Goal: Task Accomplishment & Management: Use online tool/utility

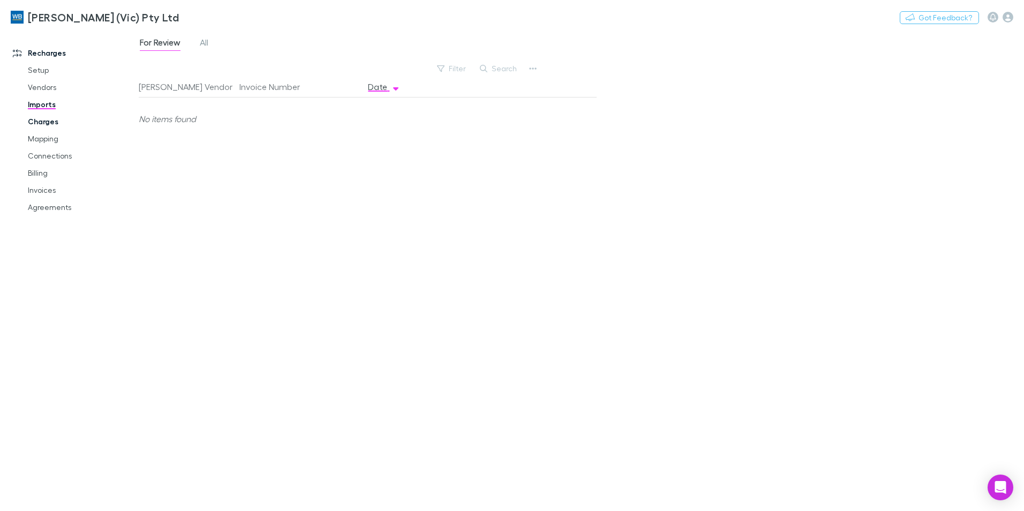
click at [50, 120] on link "Charges" at bounding box center [80, 121] width 127 height 17
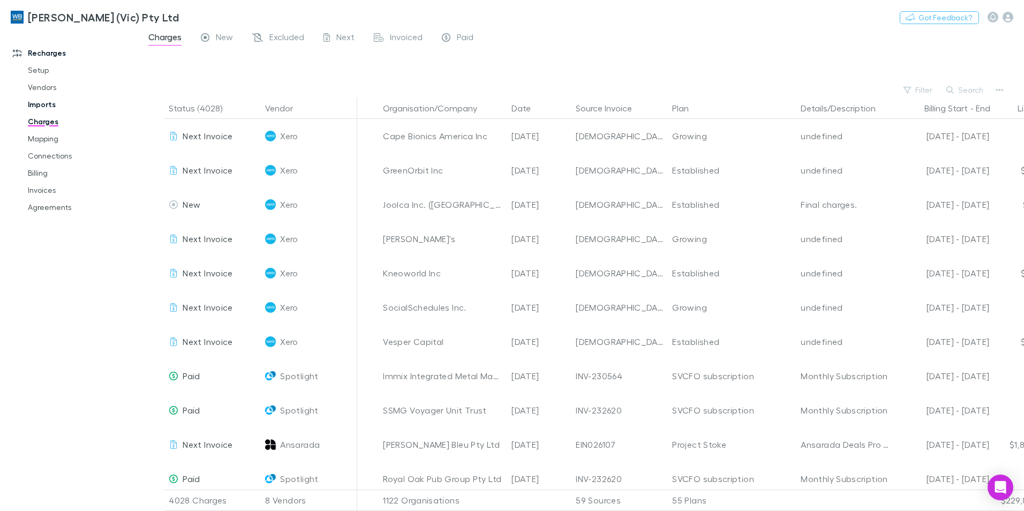
click at [40, 102] on link "Imports" at bounding box center [80, 104] width 127 height 17
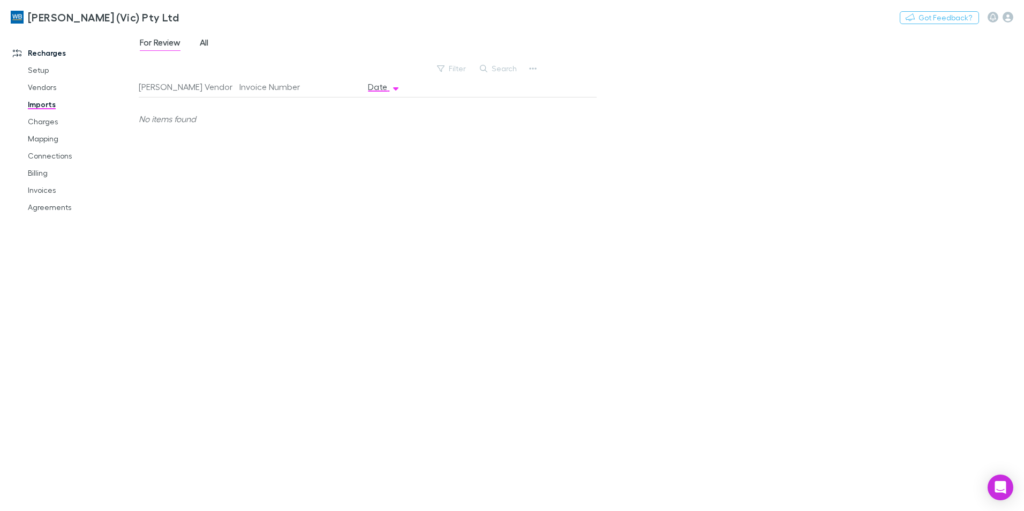
click at [202, 47] on span "All" at bounding box center [204, 44] width 9 height 14
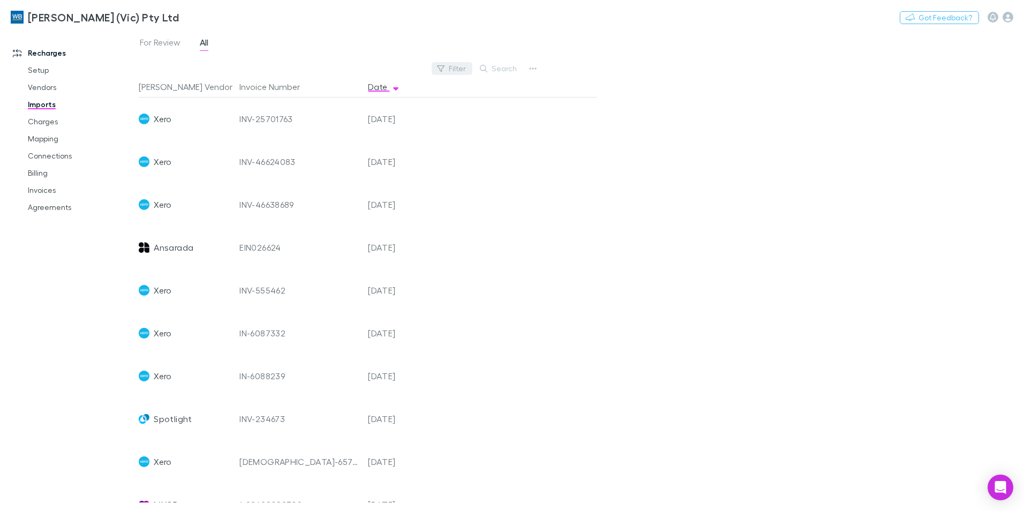
click at [445, 66] on icon "button" at bounding box center [440, 68] width 7 height 6
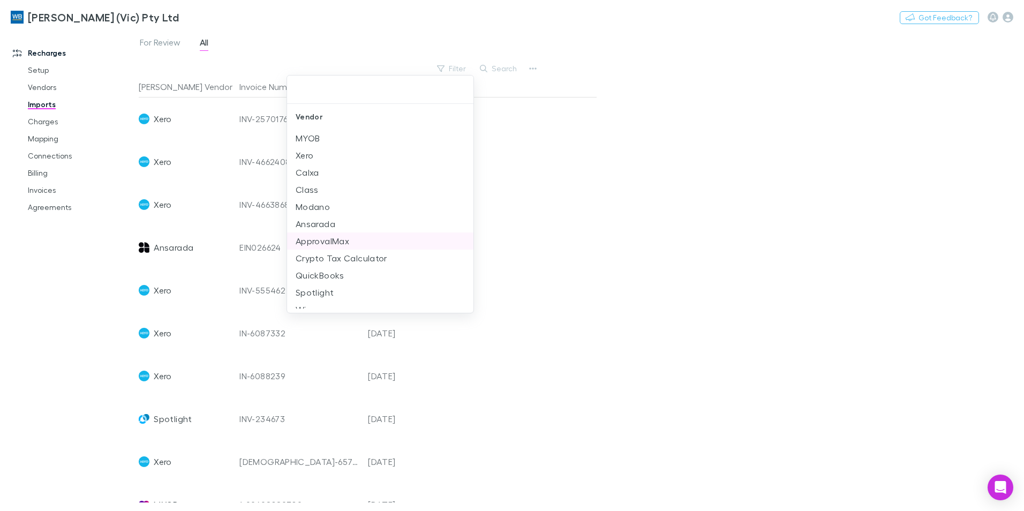
click at [343, 242] on li "ApprovalMax" at bounding box center [380, 240] width 186 height 17
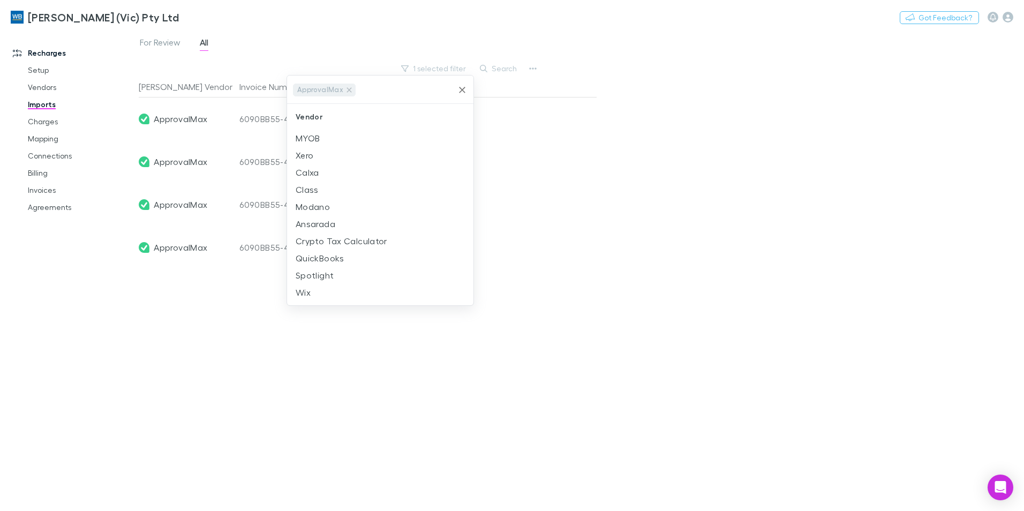
click at [667, 266] on div at bounding box center [512, 255] width 1024 height 511
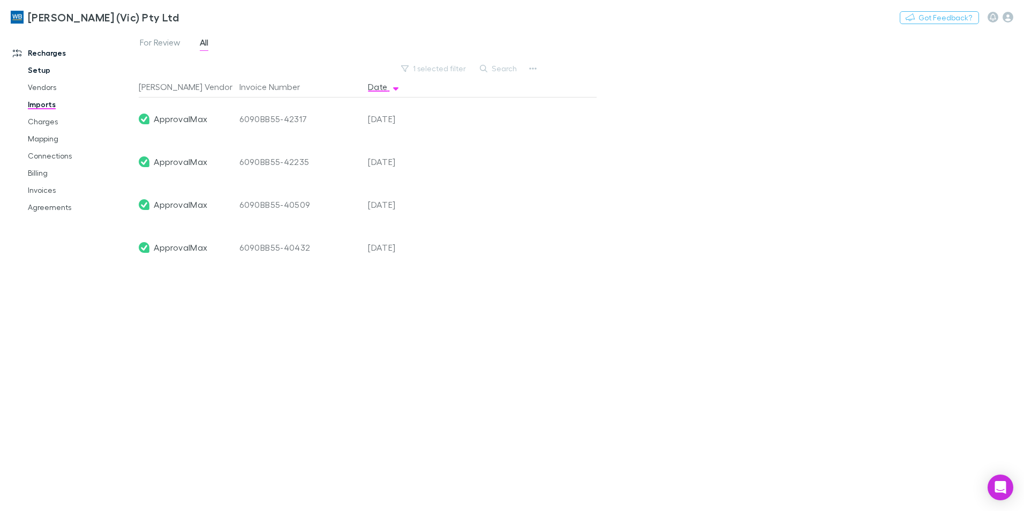
click at [36, 77] on link "Setup" at bounding box center [80, 70] width 127 height 17
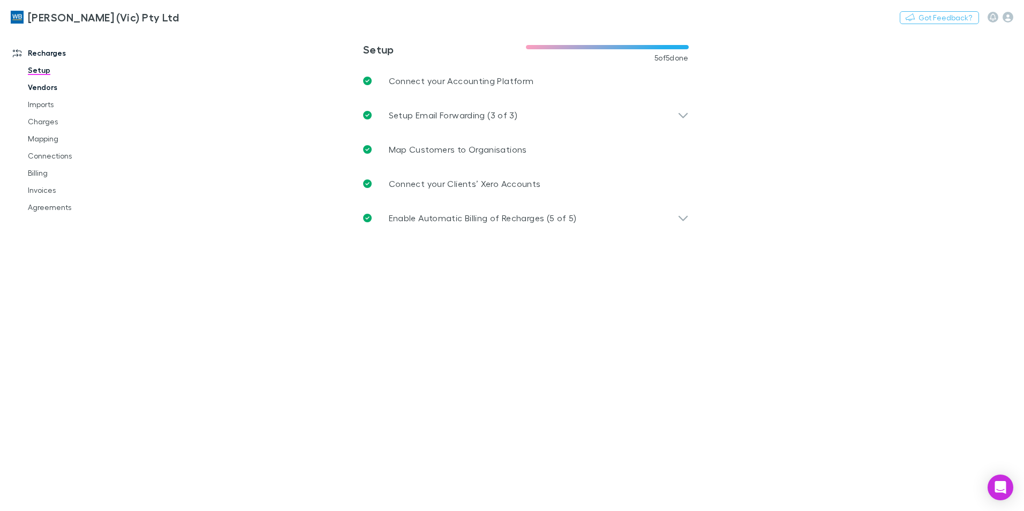
click at [40, 93] on link "Vendors" at bounding box center [80, 87] width 127 height 17
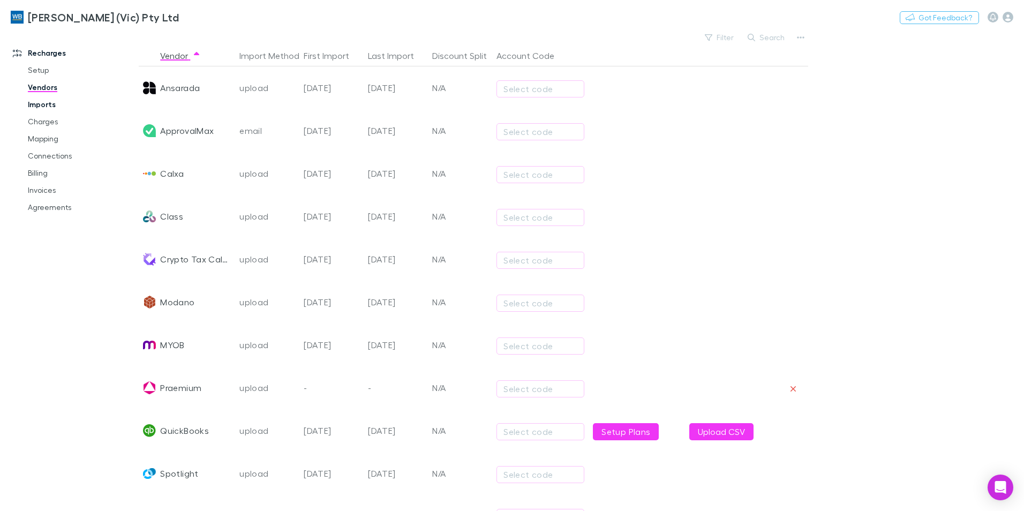
click at [41, 107] on link "Imports" at bounding box center [80, 104] width 127 height 17
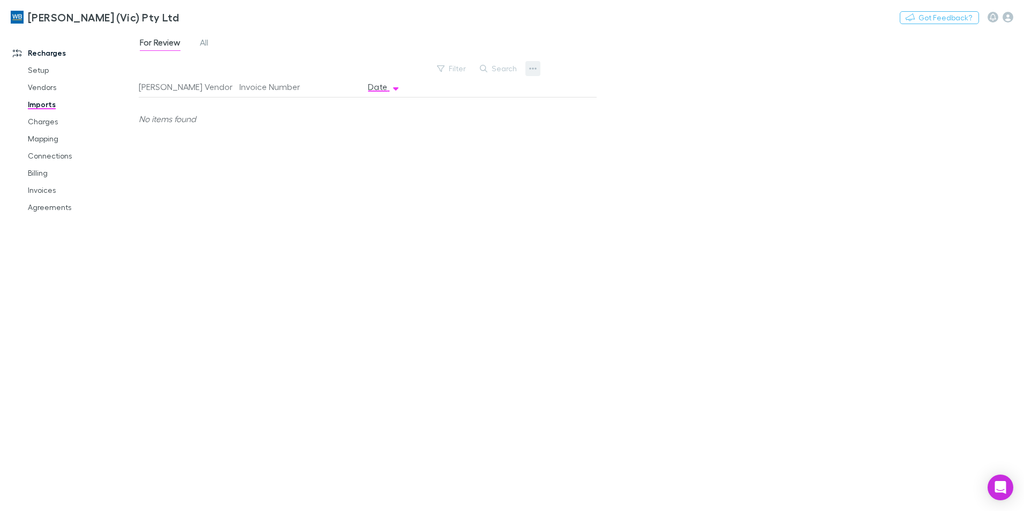
click at [527, 71] on button "button" at bounding box center [532, 68] width 15 height 15
click at [386, 173] on div at bounding box center [512, 255] width 1024 height 511
click at [49, 97] on link "Imports" at bounding box center [80, 104] width 127 height 17
click at [542, 69] on div "For Review All Filter Search [PERSON_NAME] Vendor Invoice Number Date No items …" at bounding box center [581, 270] width 885 height 481
click at [536, 68] on icon "button" at bounding box center [533, 68] width 7 height 2
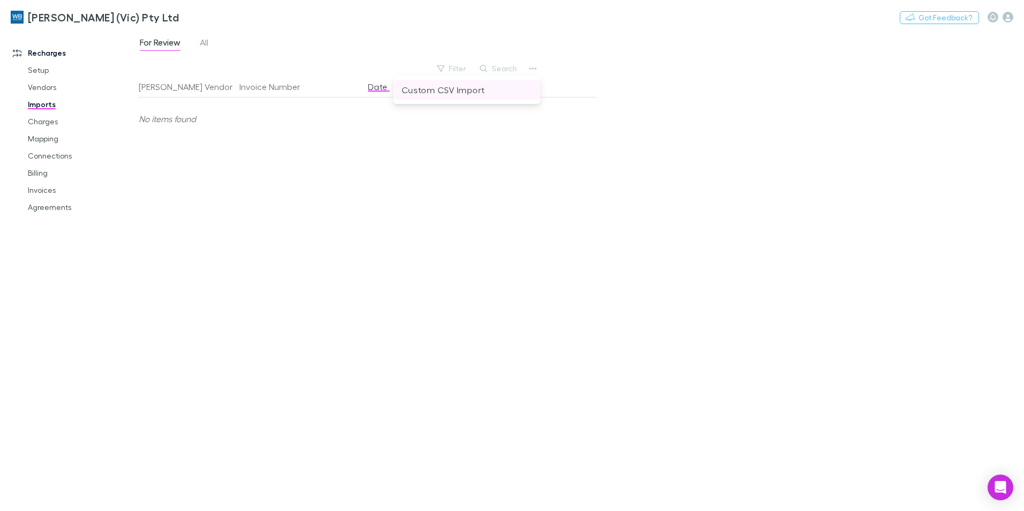
click at [498, 91] on p "Custom CSV Import" at bounding box center [467, 90] width 130 height 13
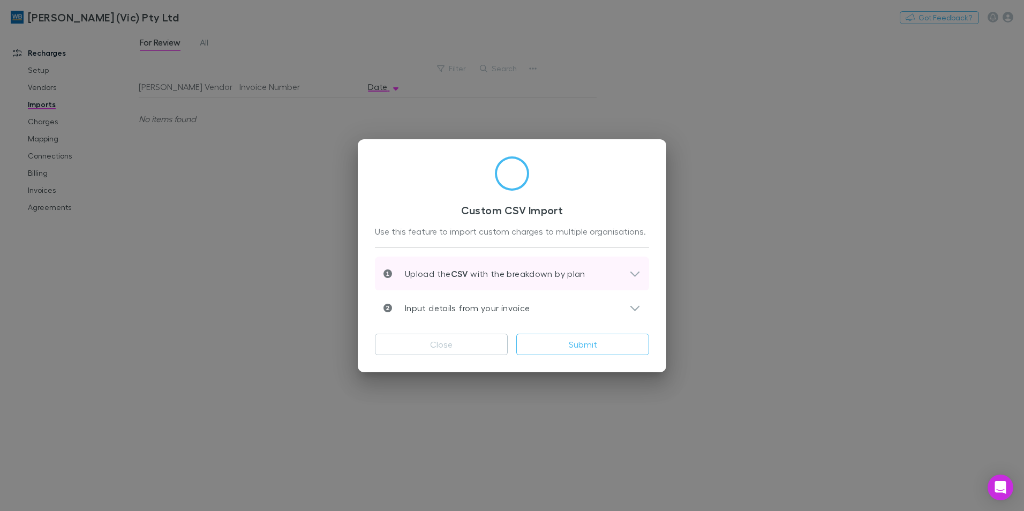
click at [629, 274] on icon at bounding box center [634, 273] width 11 height 13
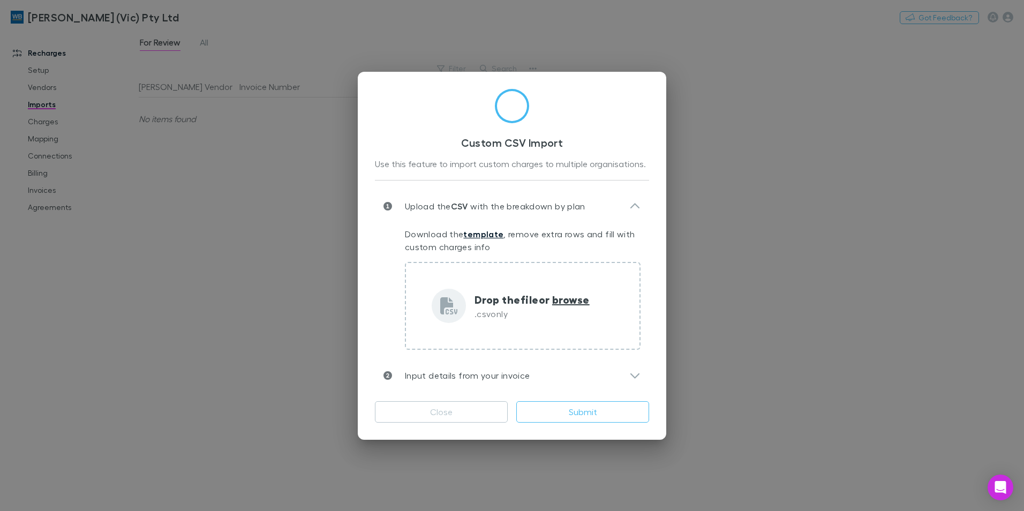
click at [473, 233] on link "template" at bounding box center [483, 234] width 40 height 11
click at [740, 184] on div "Custom CSV Import Use this feature to import custom charges to multiple organis…" at bounding box center [512, 255] width 1024 height 511
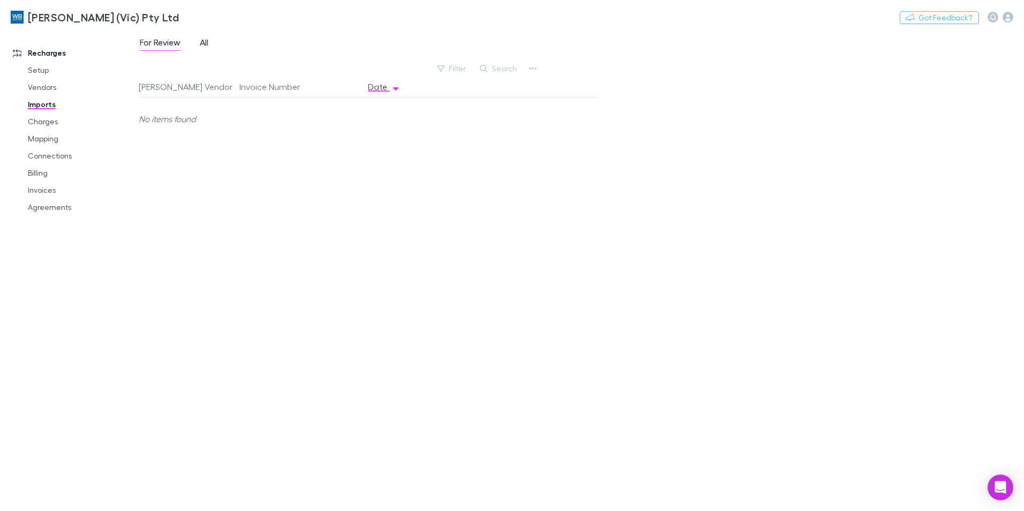
click at [205, 46] on span "All" at bounding box center [204, 44] width 9 height 14
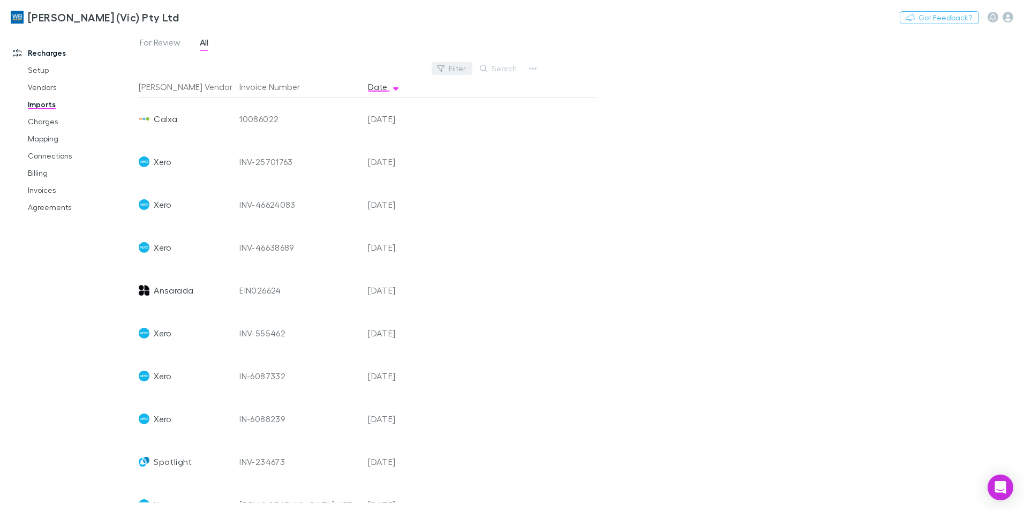
click at [445, 67] on icon "button" at bounding box center [440, 68] width 7 height 7
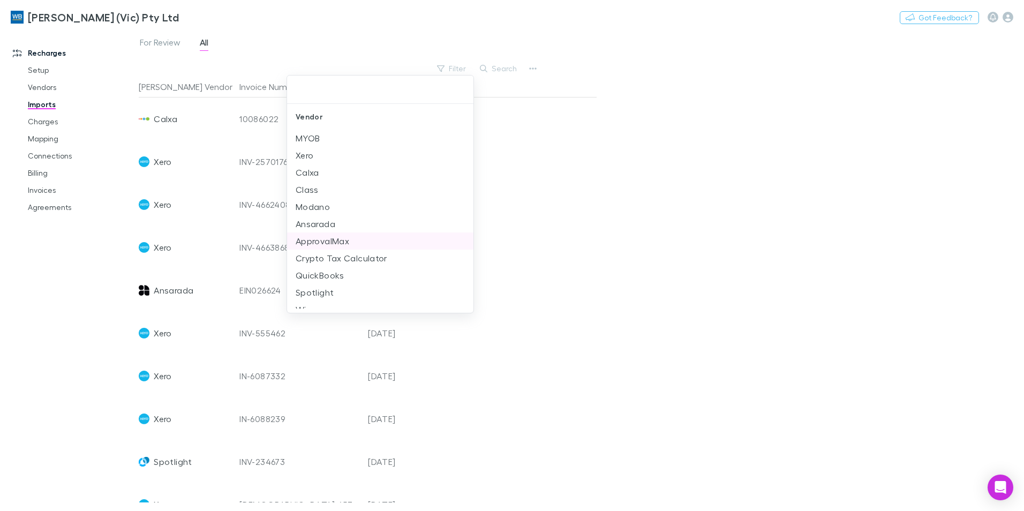
click at [369, 247] on li "ApprovalMax" at bounding box center [380, 240] width 186 height 17
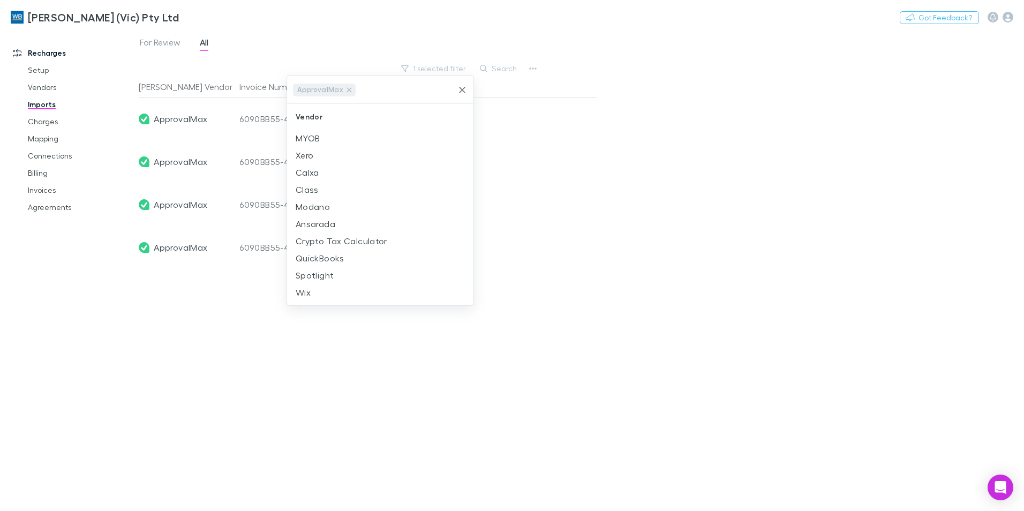
click at [638, 229] on div at bounding box center [512, 255] width 1024 height 511
